Goal: Task Accomplishment & Management: Use online tool/utility

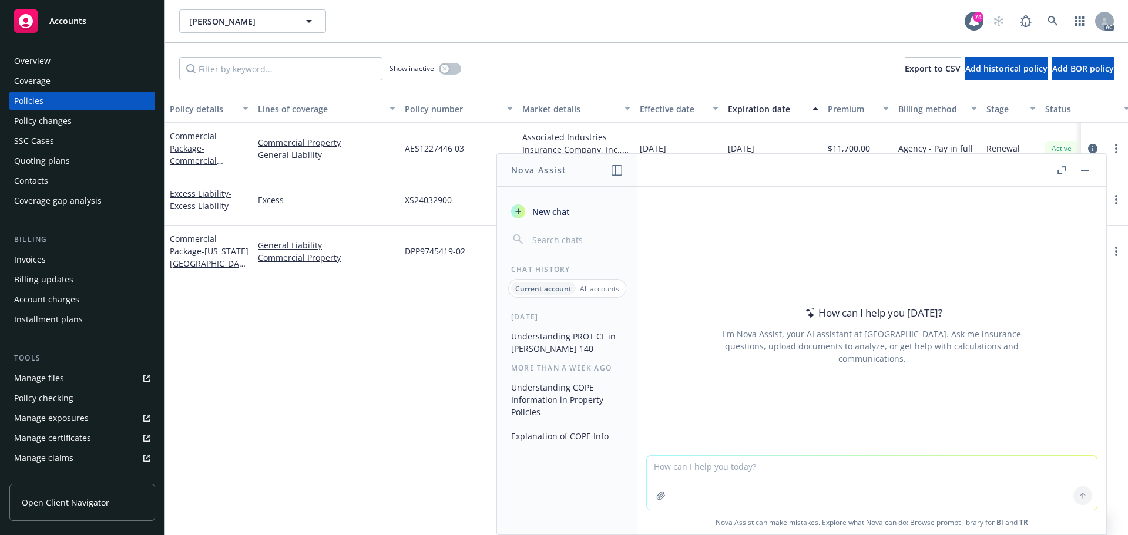
click at [544, 341] on button "Understanding PROT CL in [PERSON_NAME] 140" at bounding box center [568, 343] width 122 height 32
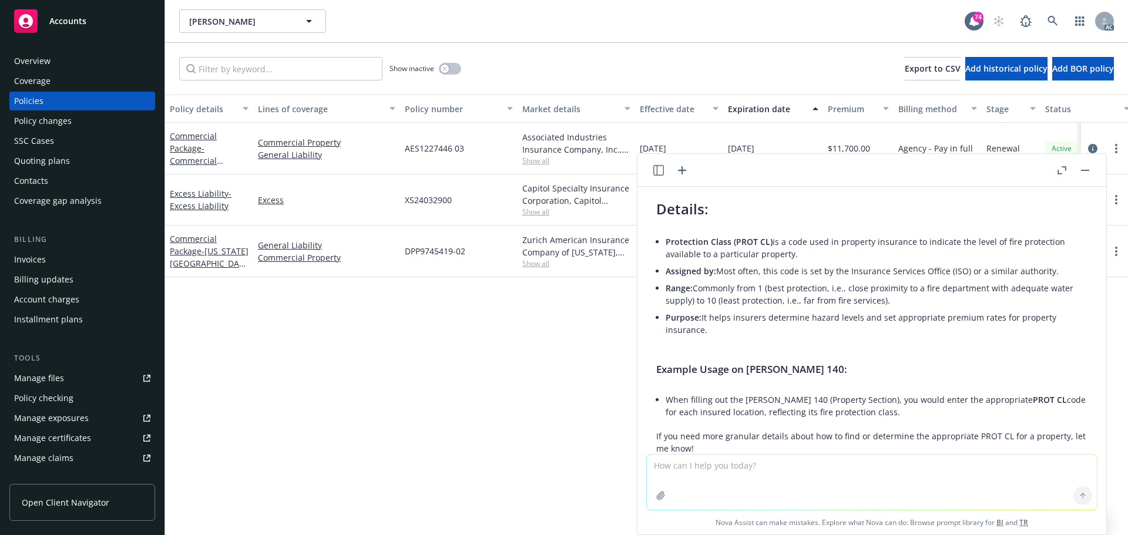
scroll to position [128, 0]
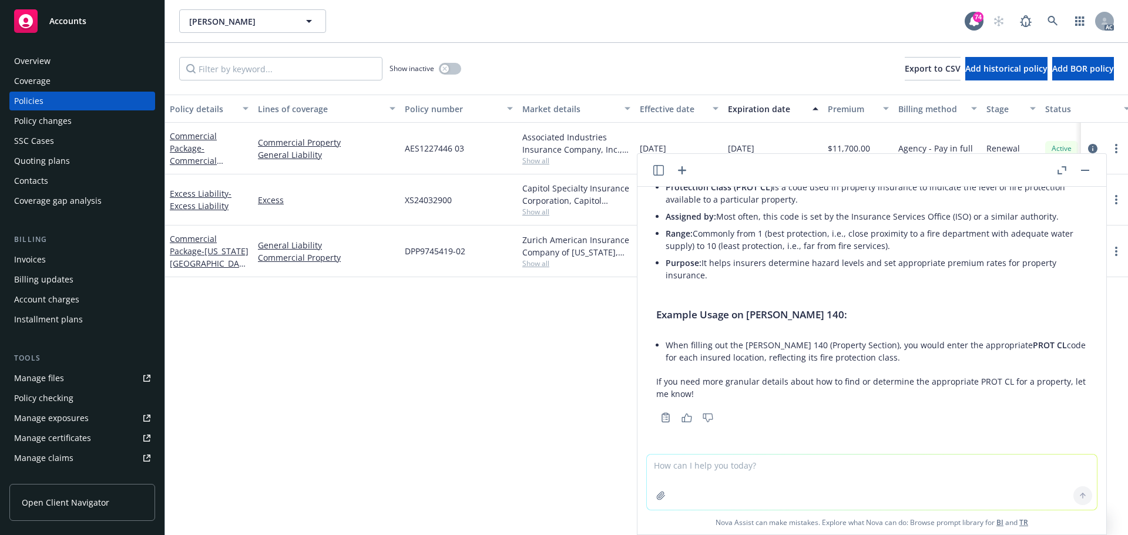
click at [781, 488] on textarea at bounding box center [872, 482] width 450 height 55
click at [759, 464] on textarea at bounding box center [872, 482] width 450 height 55
type textarea "refine wording 'I have not received client's response on the following question…"
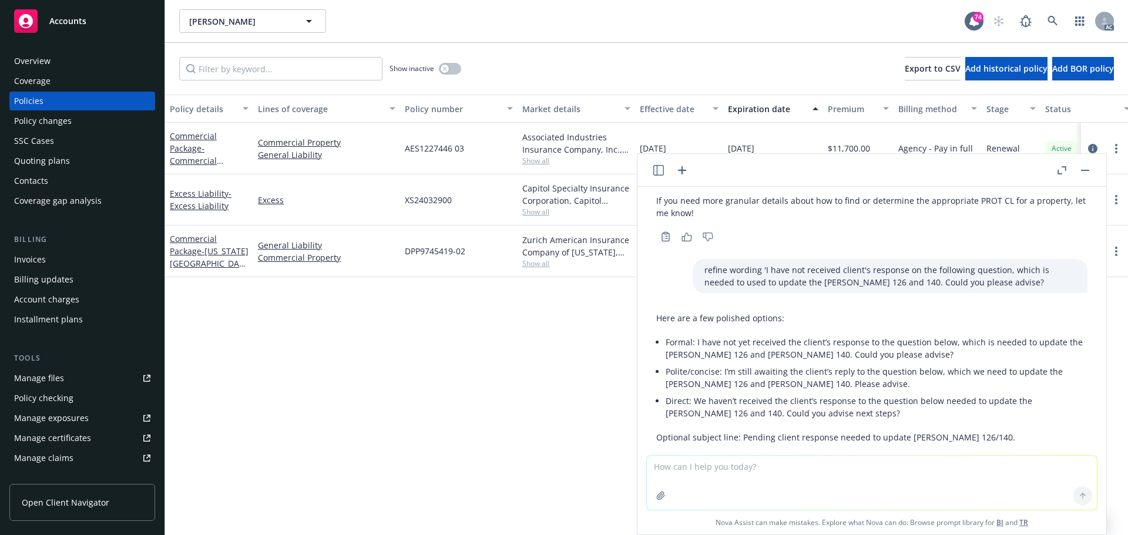
scroll to position [351, 0]
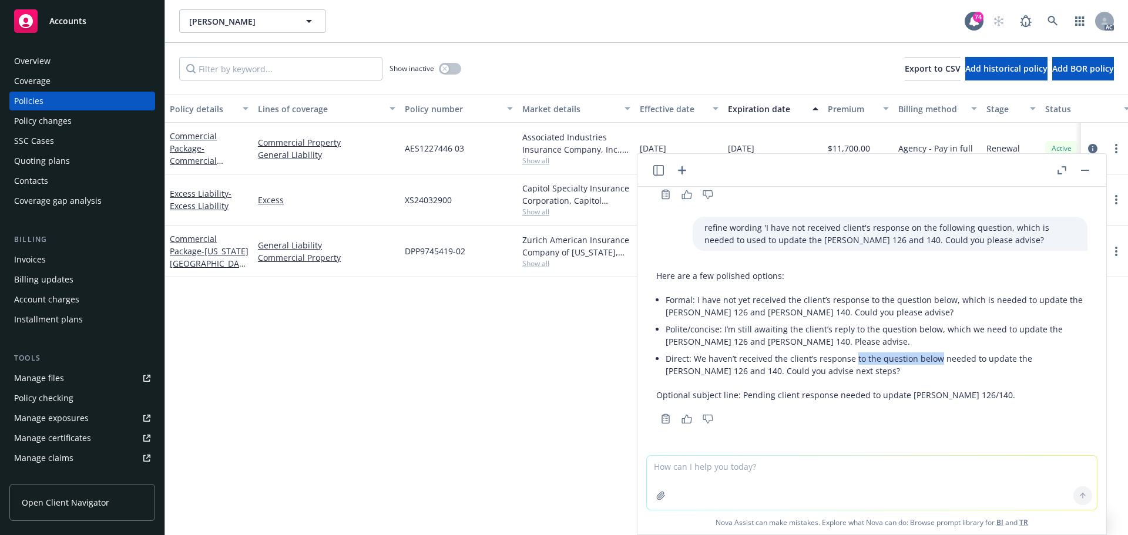
drag, startPoint x: 851, startPoint y: 362, endPoint x: 936, endPoint y: 365, distance: 84.7
click at [936, 365] on li "Direct: We haven’t received the client’s response to the question below needed …" at bounding box center [877, 364] width 422 height 29
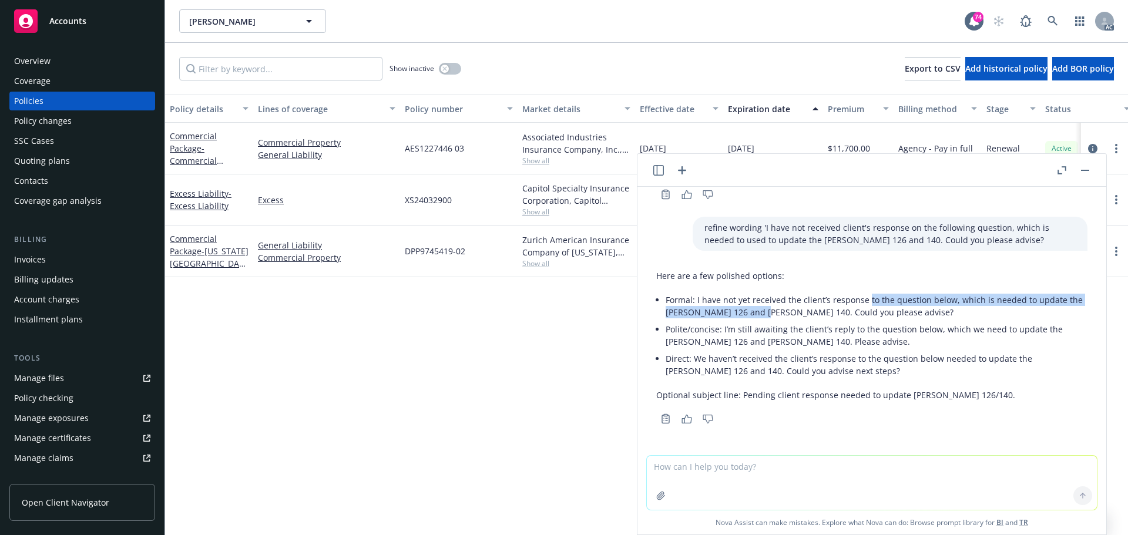
drag, startPoint x: 866, startPoint y: 302, endPoint x: 772, endPoint y: 311, distance: 95.0
click at [772, 311] on li "Formal: I have not yet received the client’s response to the question below, wh…" at bounding box center [877, 305] width 422 height 29
copy li "to the question below, which is needed to update the ACORD 126 and ACORD 140"
click at [752, 472] on textarea at bounding box center [872, 483] width 450 height 54
paste textarea "Please confirm if this is ok. If not, both question 2 and 4 need insured to upd…"
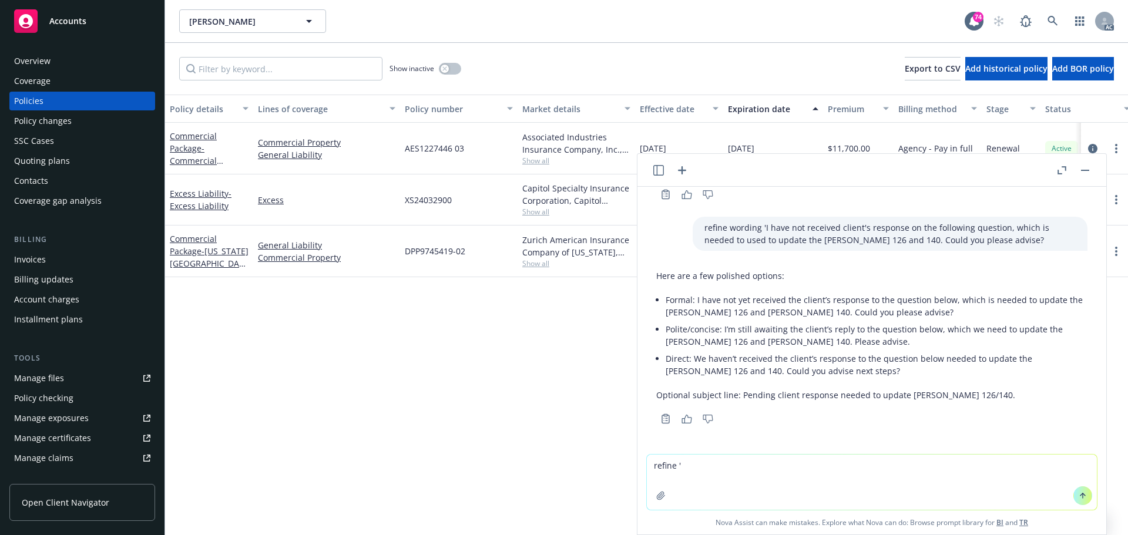
type textarea "refine 'Please confirm if this is ok. If not, both question 2 and 4 need insure…"
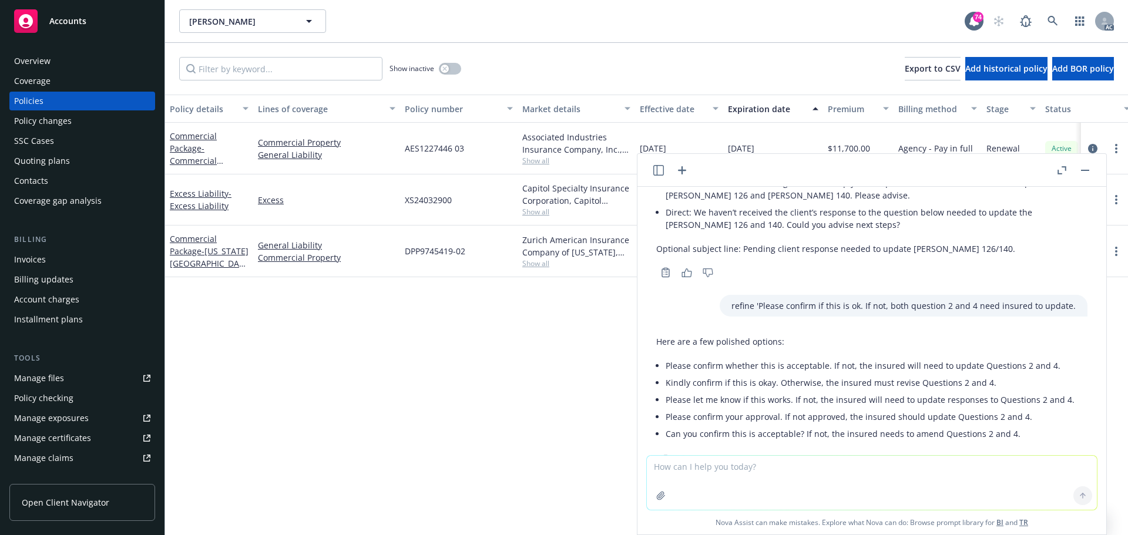
scroll to position [539, 0]
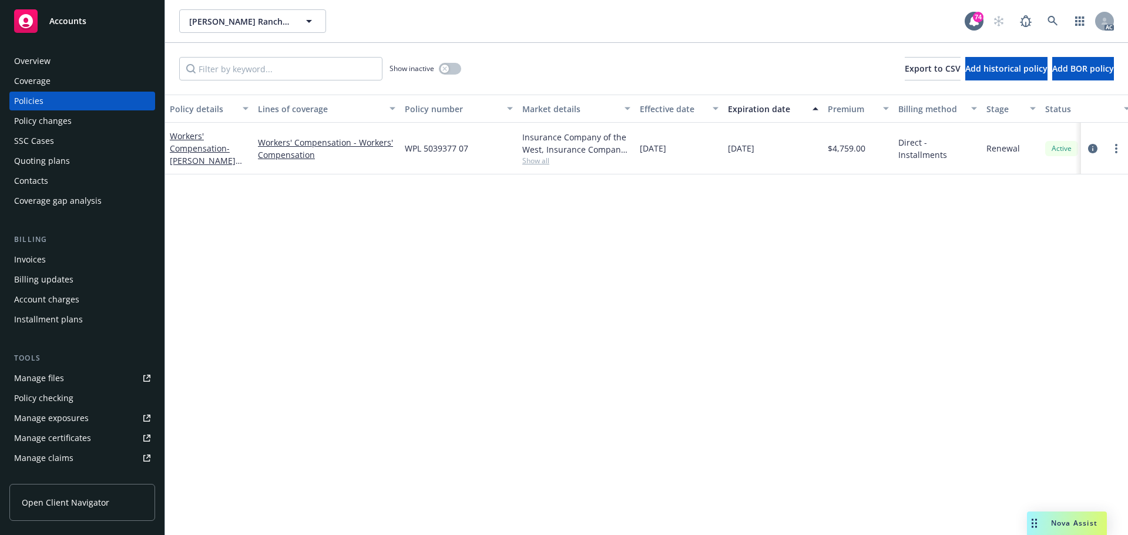
click at [36, 60] on div "Overview" at bounding box center [32, 61] width 36 height 19
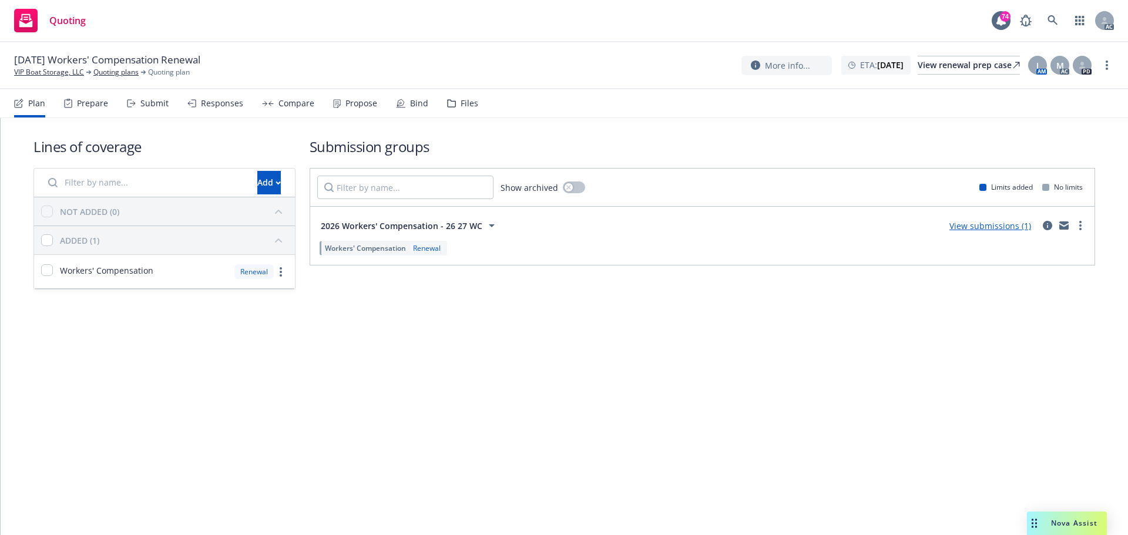
click at [137, 99] on div "Submit" at bounding box center [148, 103] width 42 height 28
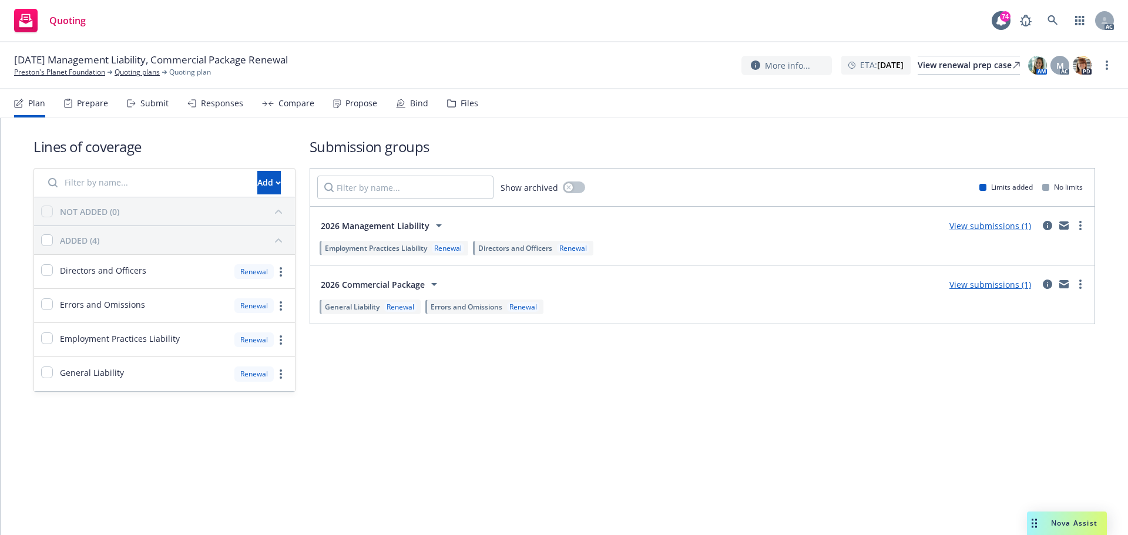
click at [542, 405] on div "Lines of coverage Add NOT ADDED (0) ADDED (4) Directors and Officers Renewal Er…" at bounding box center [564, 264] width 1062 height 293
click at [152, 108] on div "Submit" at bounding box center [154, 103] width 28 height 9
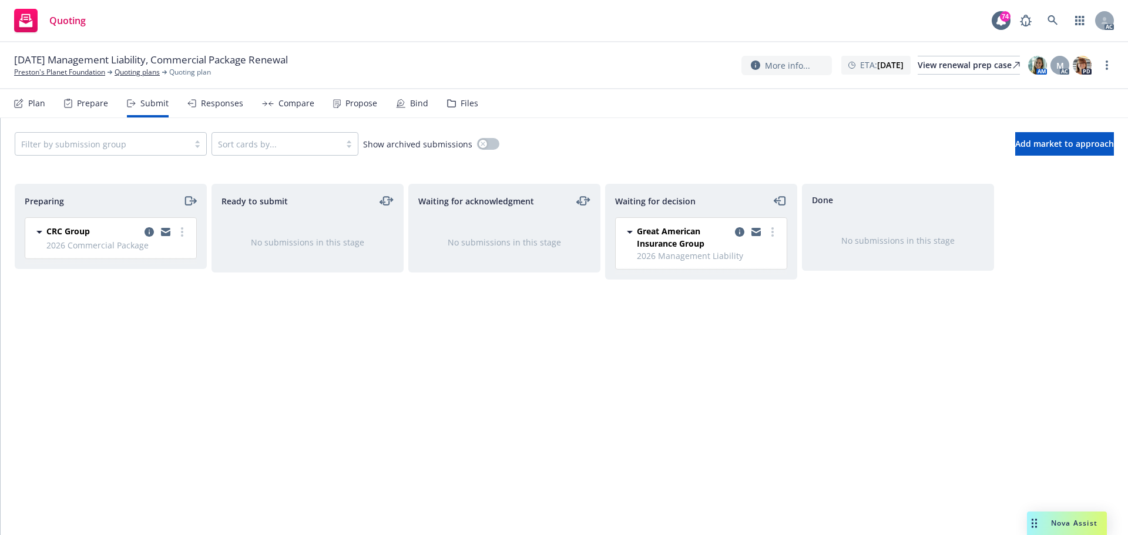
click at [499, 414] on div "Waiting for acknowledgment No submissions in this stage" at bounding box center [504, 347] width 192 height 327
